Goal: Information Seeking & Learning: Learn about a topic

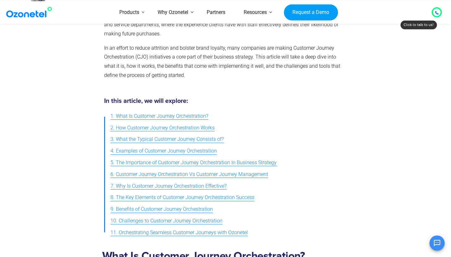
scroll to position [155, 0]
click at [194, 116] on span "1. What Is Customer Journey Orchestration?" at bounding box center [159, 115] width 98 height 9
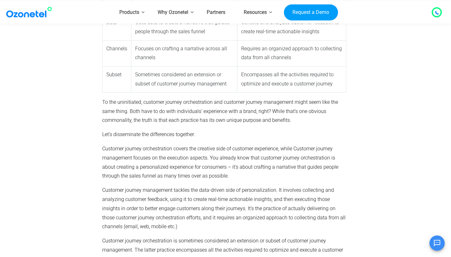
scroll to position [1483, 0]
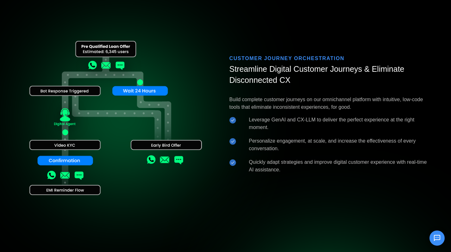
scroll to position [524, 0]
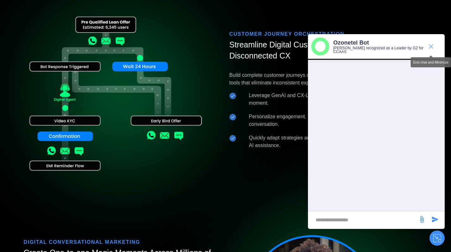
click at [432, 44] on icon "end chat or minimize" at bounding box center [431, 46] width 4 height 4
